Goal: Task Accomplishment & Management: Manage account settings

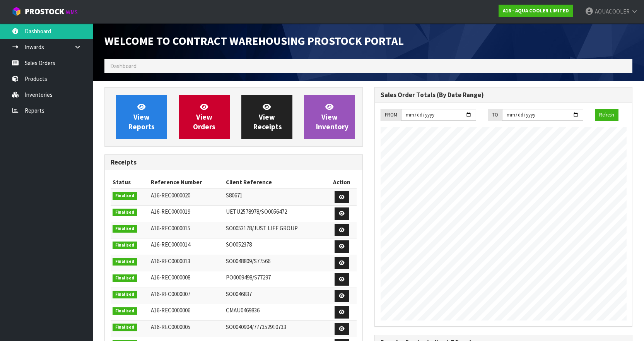
scroll to position [333, 270]
click at [53, 61] on link "Sales Orders" at bounding box center [46, 63] width 93 height 16
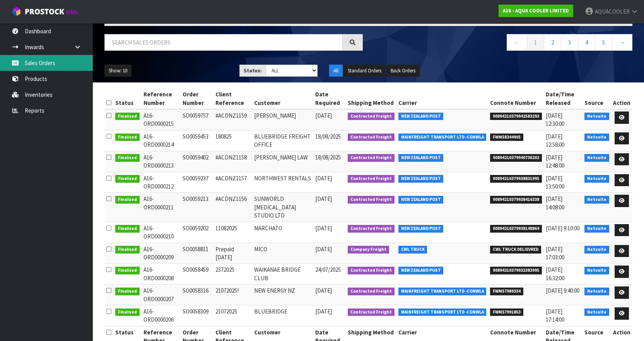
scroll to position [63, 0]
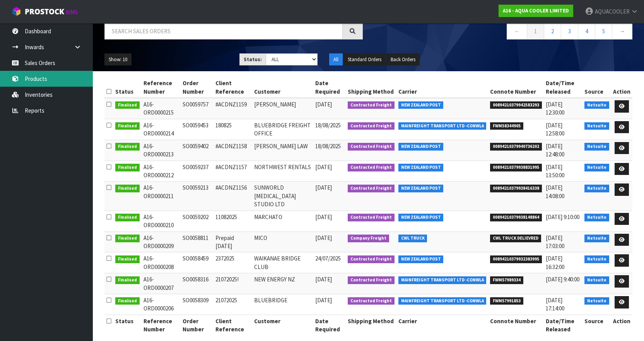
click at [36, 76] on link "Products" at bounding box center [46, 79] width 93 height 16
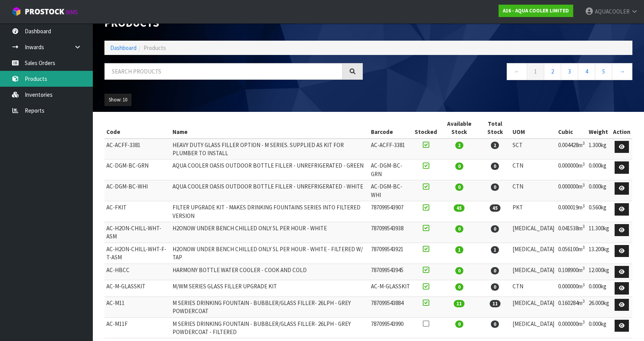
scroll to position [33, 0]
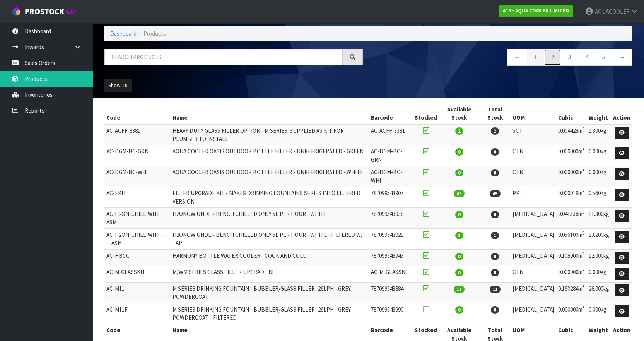
click at [557, 55] on link "2" at bounding box center [552, 57] width 17 height 17
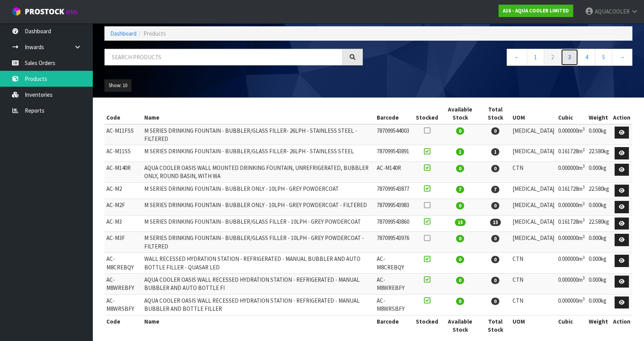
click at [570, 60] on link "3" at bounding box center [569, 57] width 17 height 17
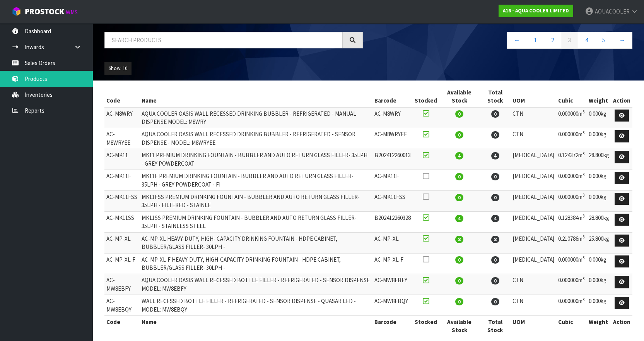
scroll to position [59, 0]
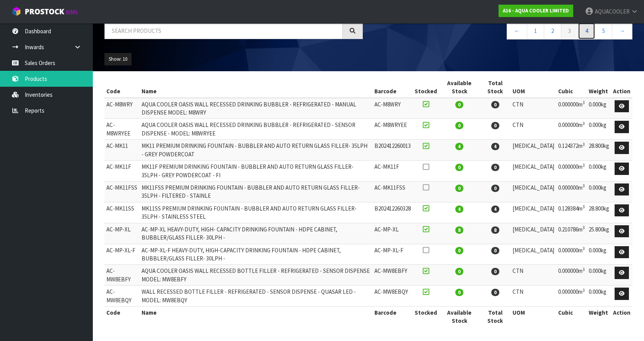
click at [586, 31] on link "4" at bounding box center [586, 30] width 17 height 17
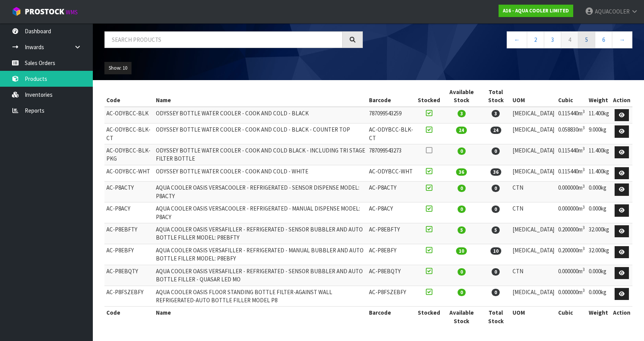
scroll to position [41, 0]
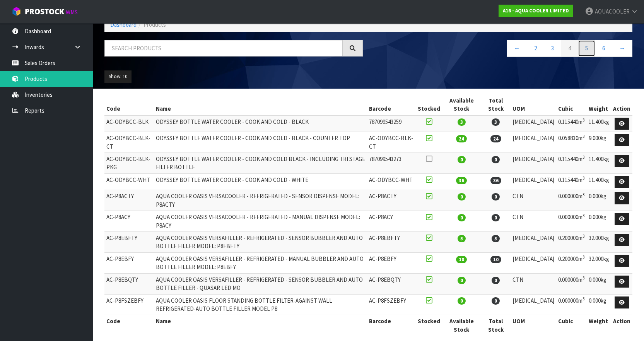
click at [591, 48] on link "5" at bounding box center [586, 48] width 17 height 17
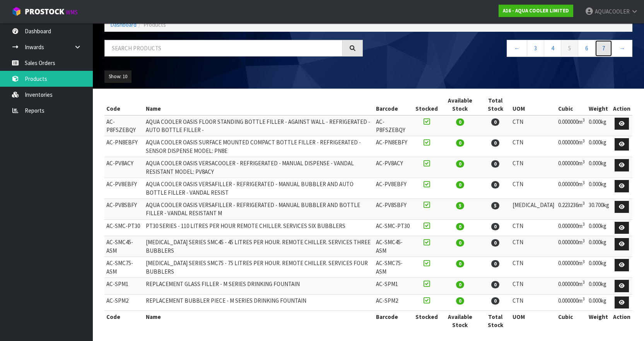
click at [601, 53] on link "7" at bounding box center [603, 48] width 17 height 17
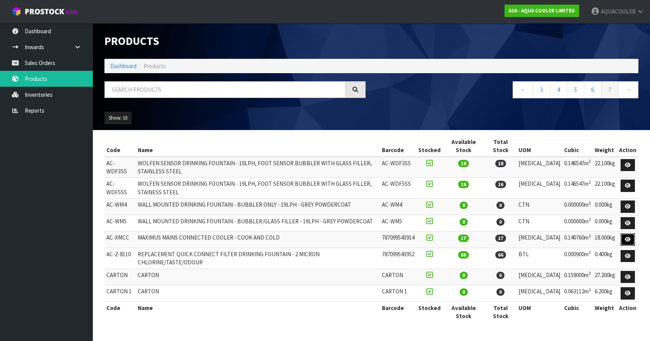
click at [629, 238] on icon at bounding box center [628, 239] width 6 height 5
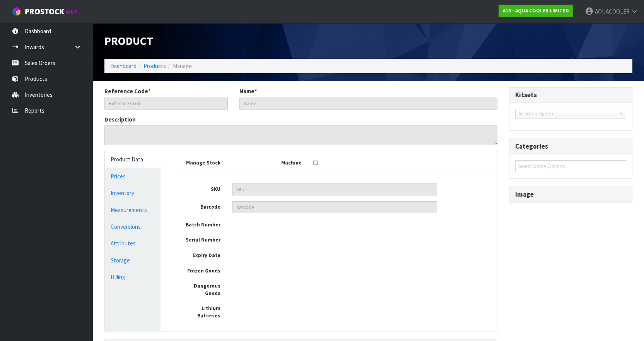
type input "AC-XMCC"
type input "MAXIMUS MAINS CONNECTED COOLER - COOK AND COLD"
type input "787099543914"
click at [119, 193] on link "Inventory" at bounding box center [133, 193] width 56 height 16
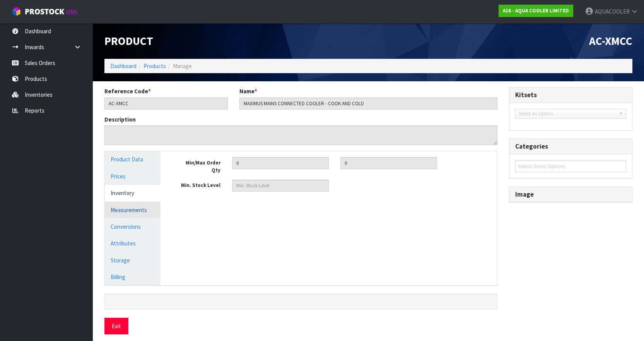
click at [120, 209] on link "Measurements" at bounding box center [133, 210] width 56 height 16
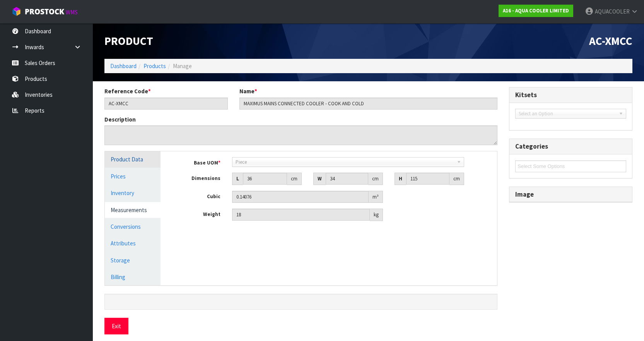
click at [118, 163] on link "Product Data" at bounding box center [133, 159] width 56 height 16
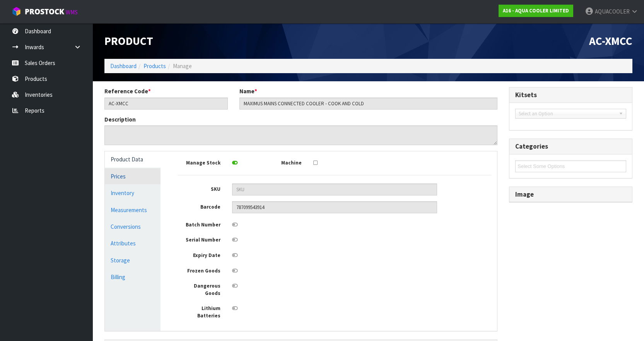
click at [118, 179] on link "Prices" at bounding box center [133, 176] width 56 height 16
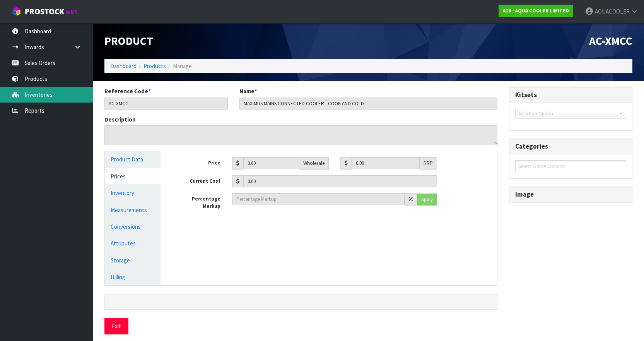
click at [41, 94] on link "Inventories" at bounding box center [46, 95] width 93 height 16
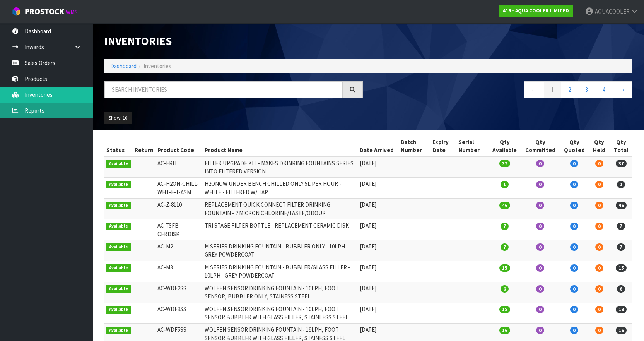
click at [33, 112] on link "Reports" at bounding box center [46, 111] width 93 height 16
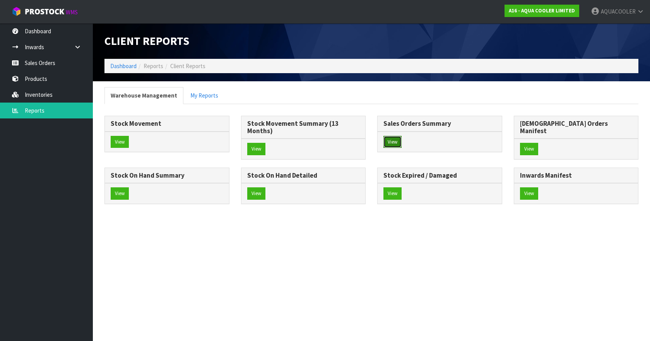
click at [398, 141] on button "View" at bounding box center [392, 142] width 18 height 12
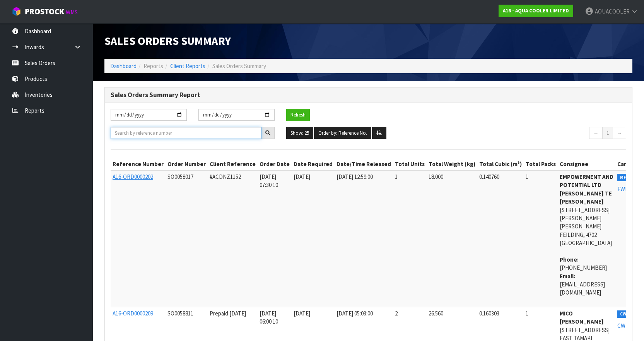
click at [143, 133] on input "text" at bounding box center [186, 133] width 151 height 12
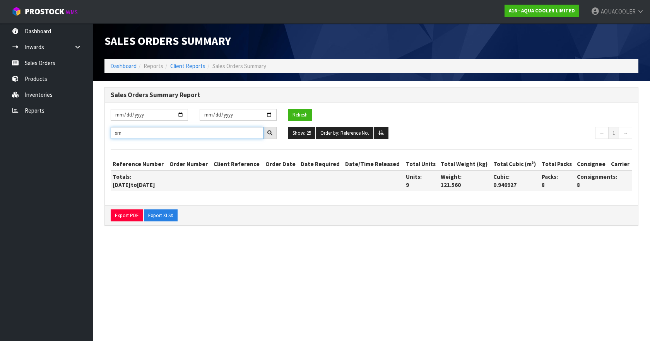
type input "x"
